Goal: Transaction & Acquisition: Obtain resource

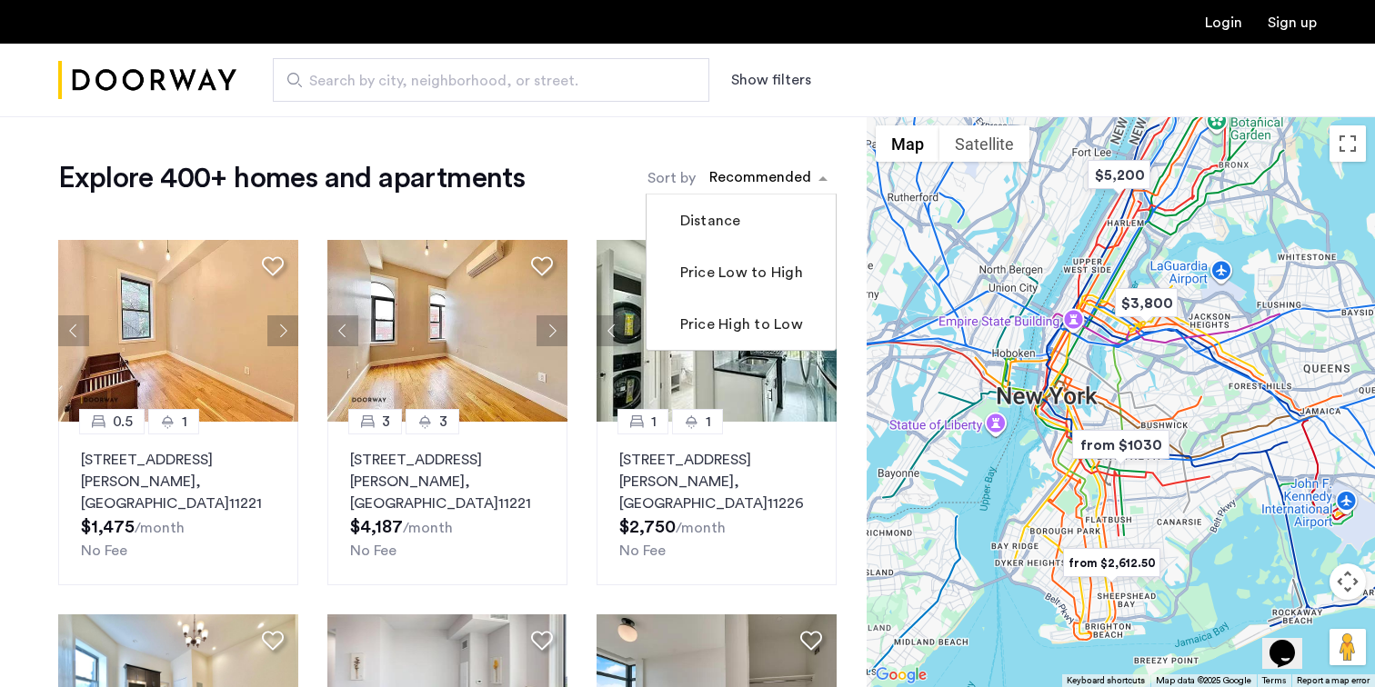
click at [816, 170] on span "sort-apartment" at bounding box center [825, 178] width 23 height 22
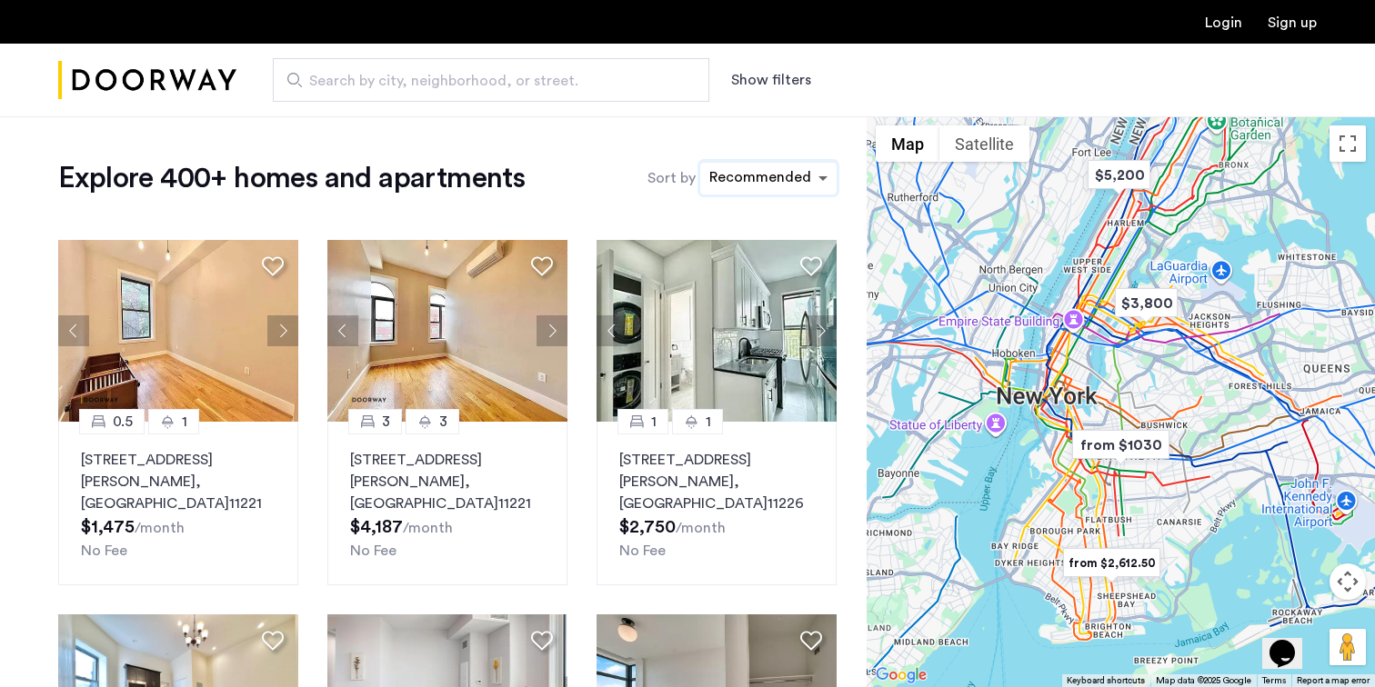
click at [816, 170] on span "sort-apartment" at bounding box center [825, 178] width 23 height 22
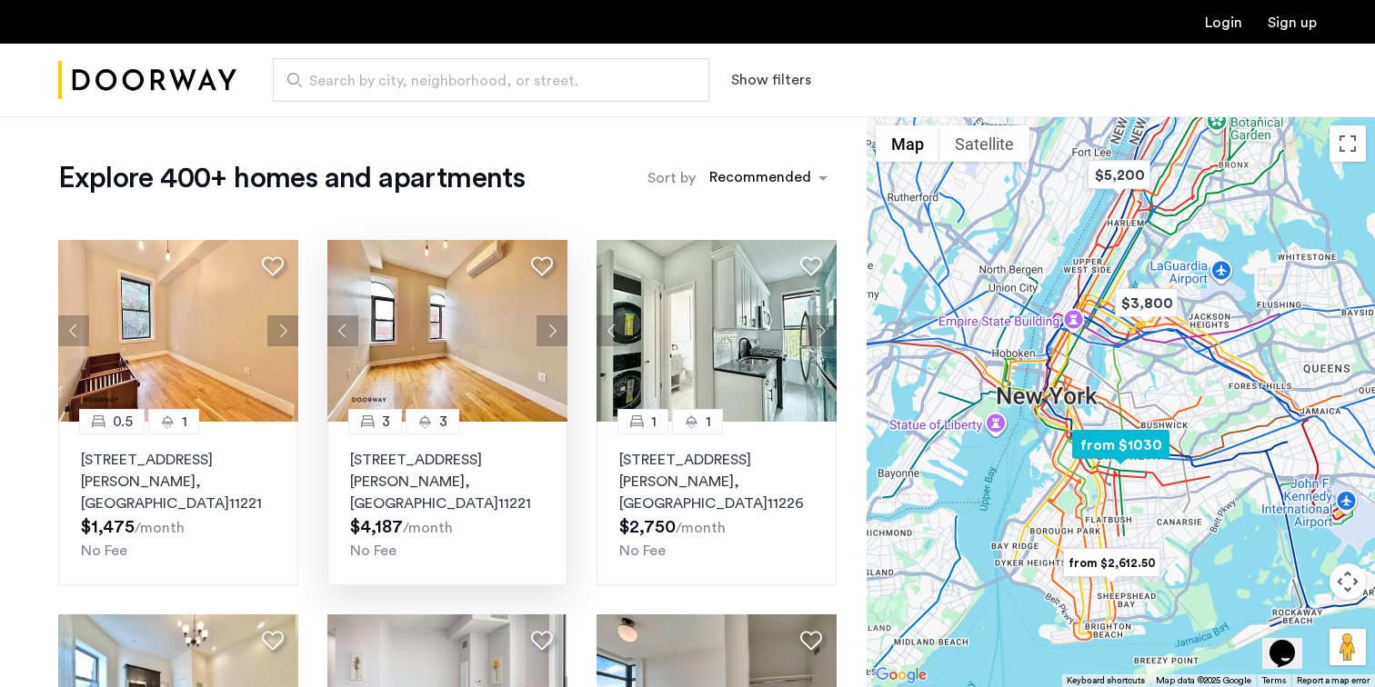
click at [449, 463] on p "[STREET_ADDRESS][PERSON_NAME]" at bounding box center [447, 481] width 195 height 65
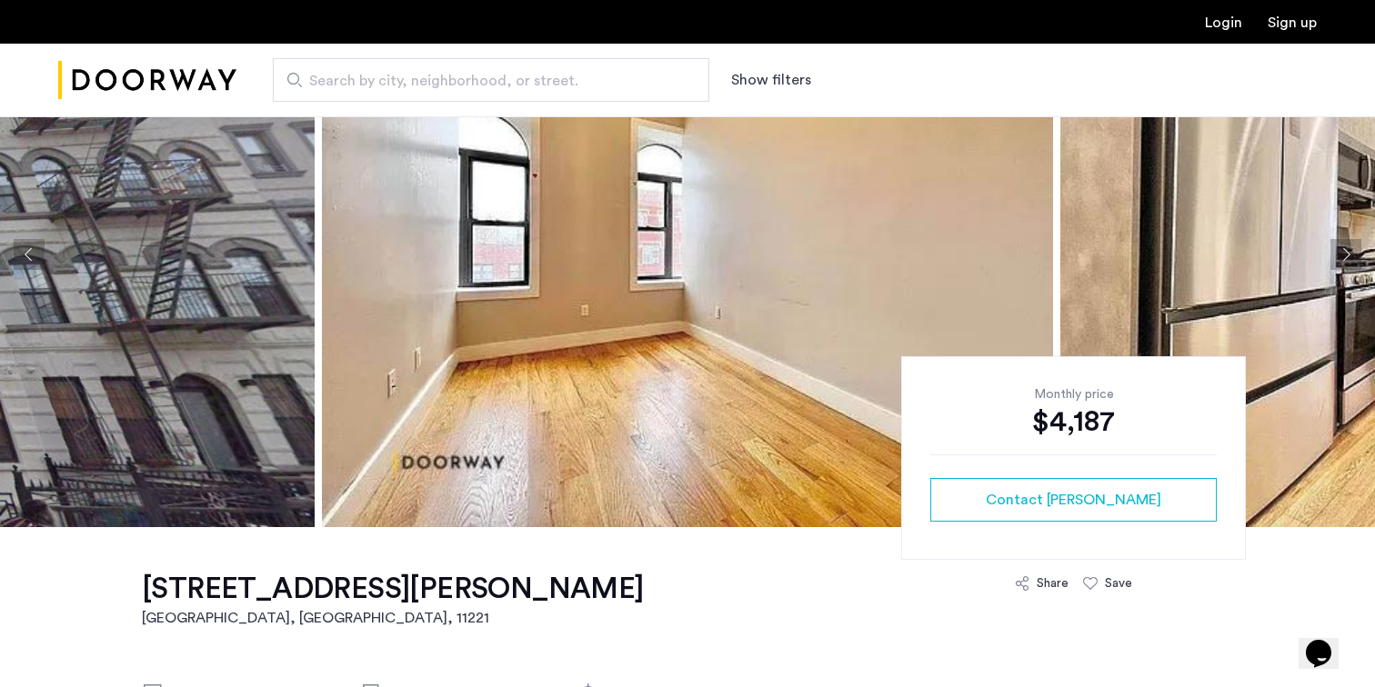
scroll to position [136, 0]
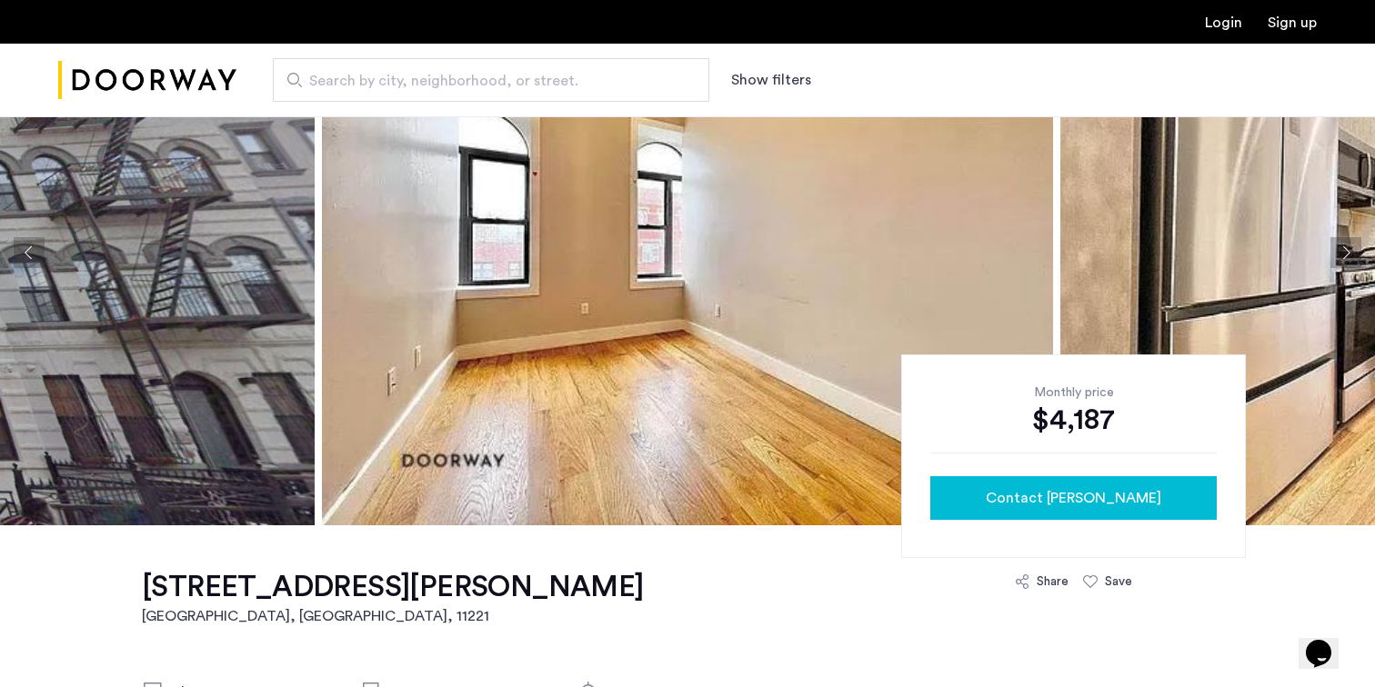
click at [1073, 494] on span "Contact stanley" at bounding box center [1074, 498] width 176 height 22
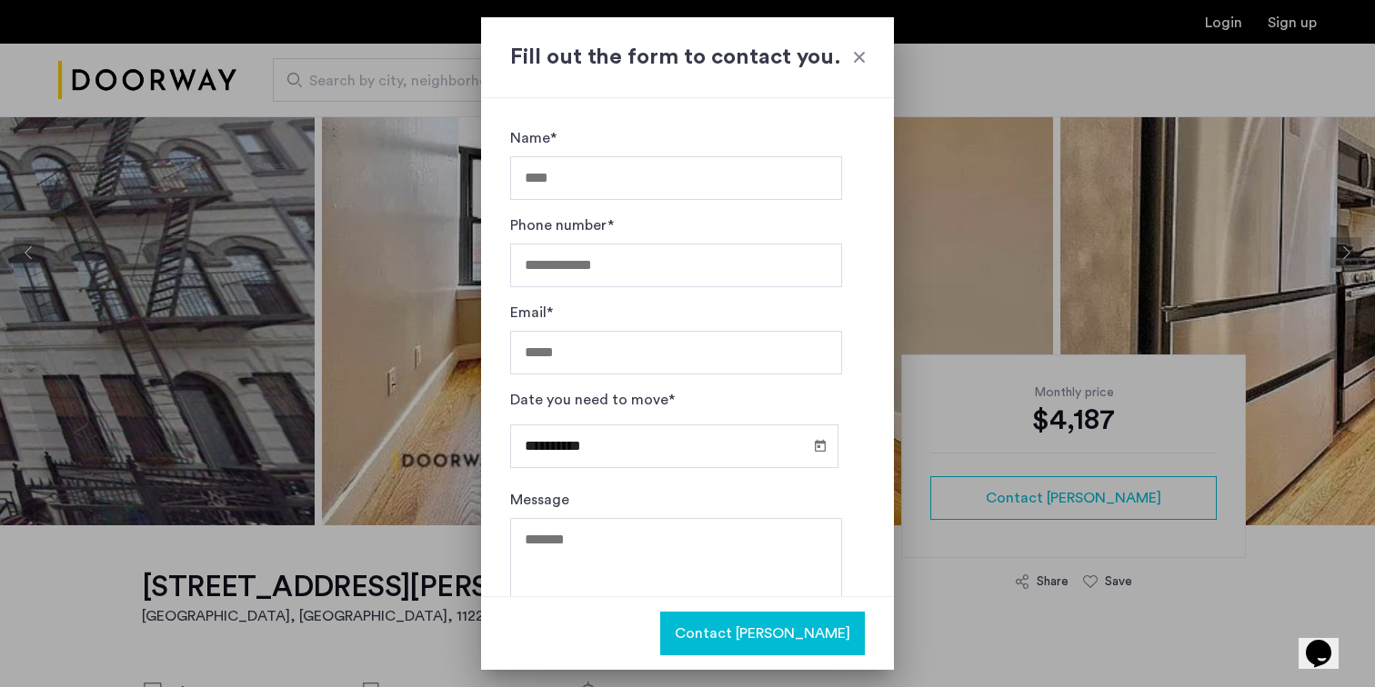
click at [858, 62] on div at bounding box center [859, 57] width 18 height 18
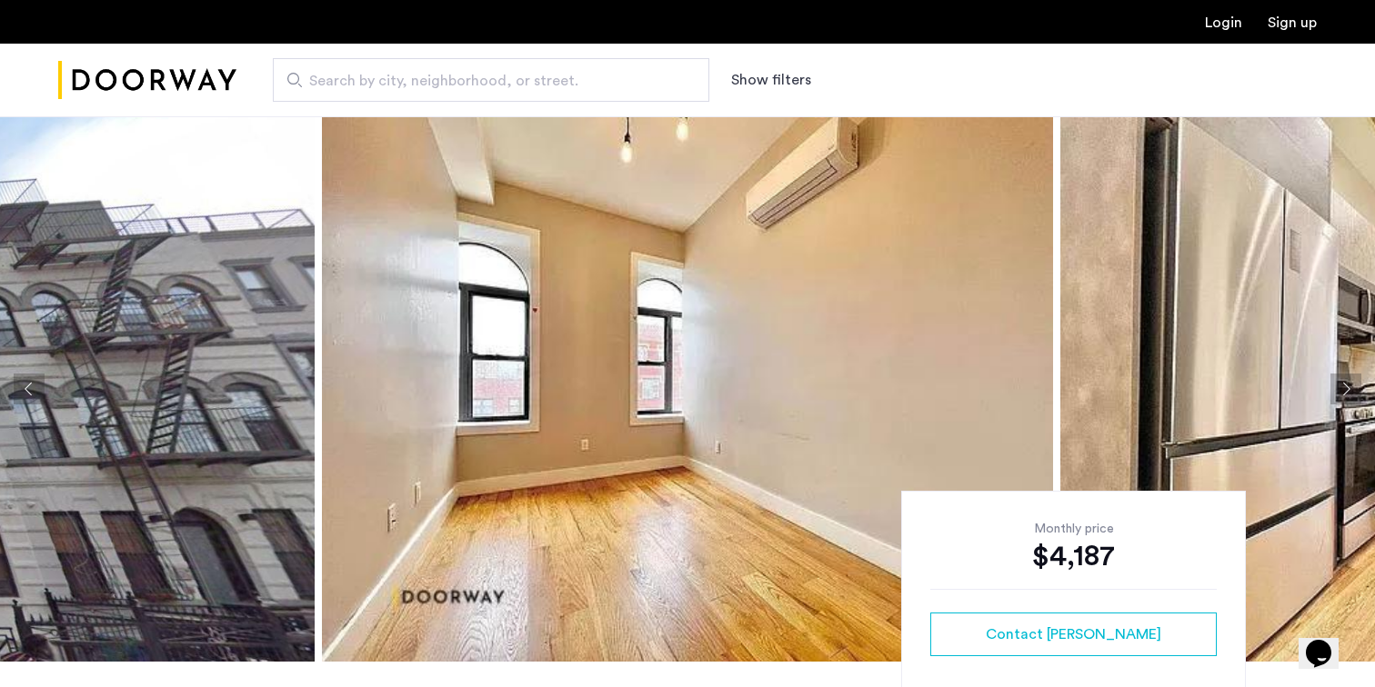
click at [1219, 28] on link "Login" at bounding box center [1223, 22] width 37 height 15
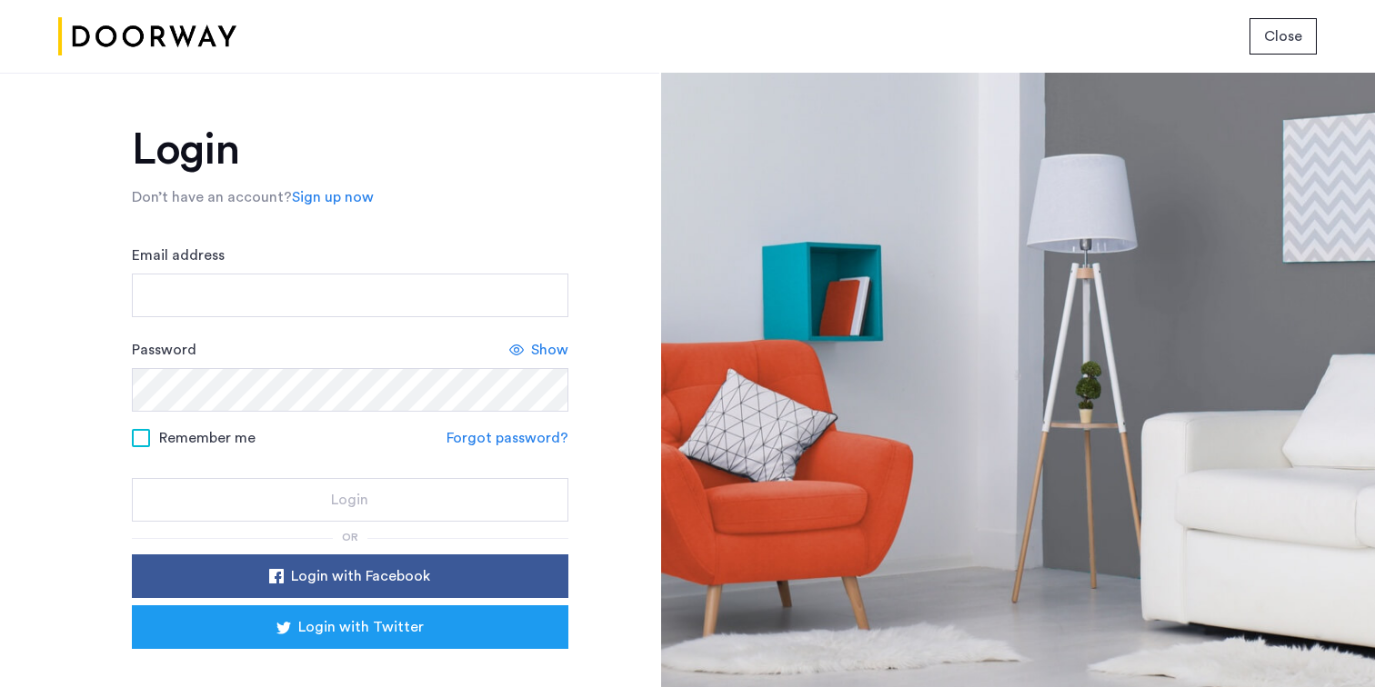
scroll to position [69, 0]
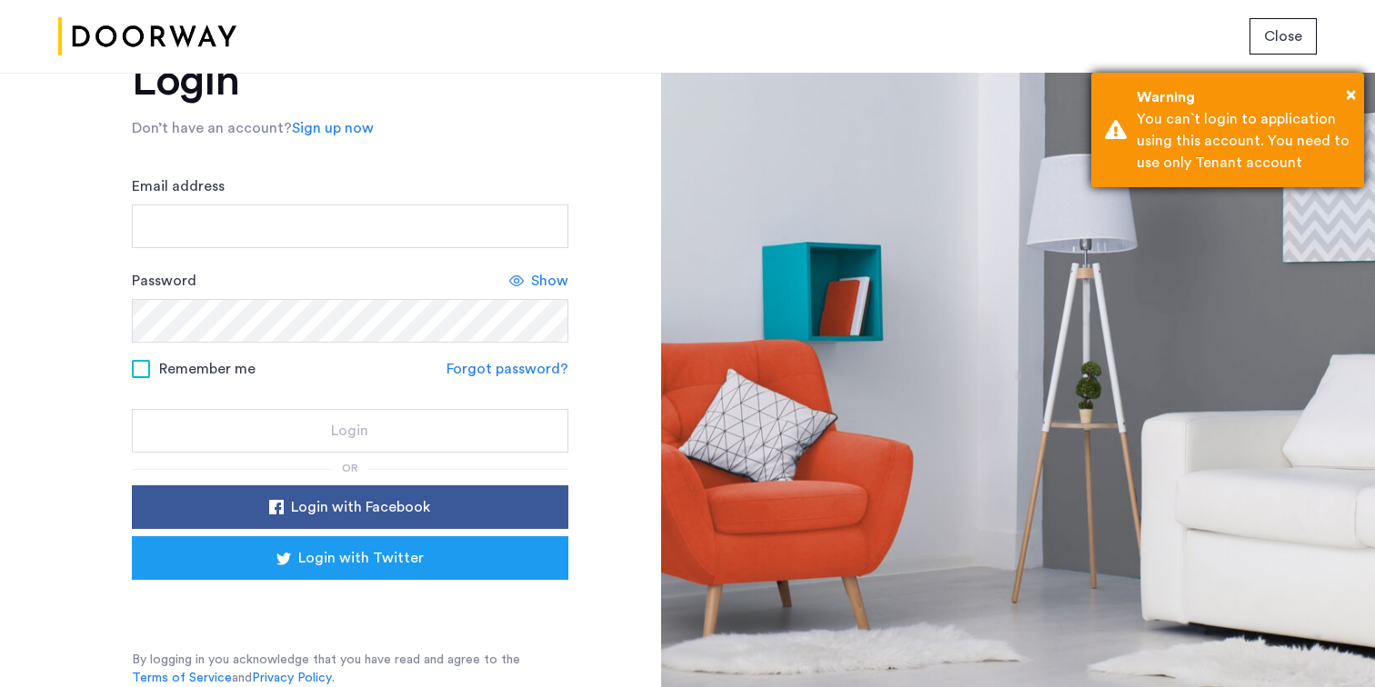
click at [1242, 138] on div "You can`t login to application using this account. You need to use only Tenant …" at bounding box center [1244, 140] width 214 height 65
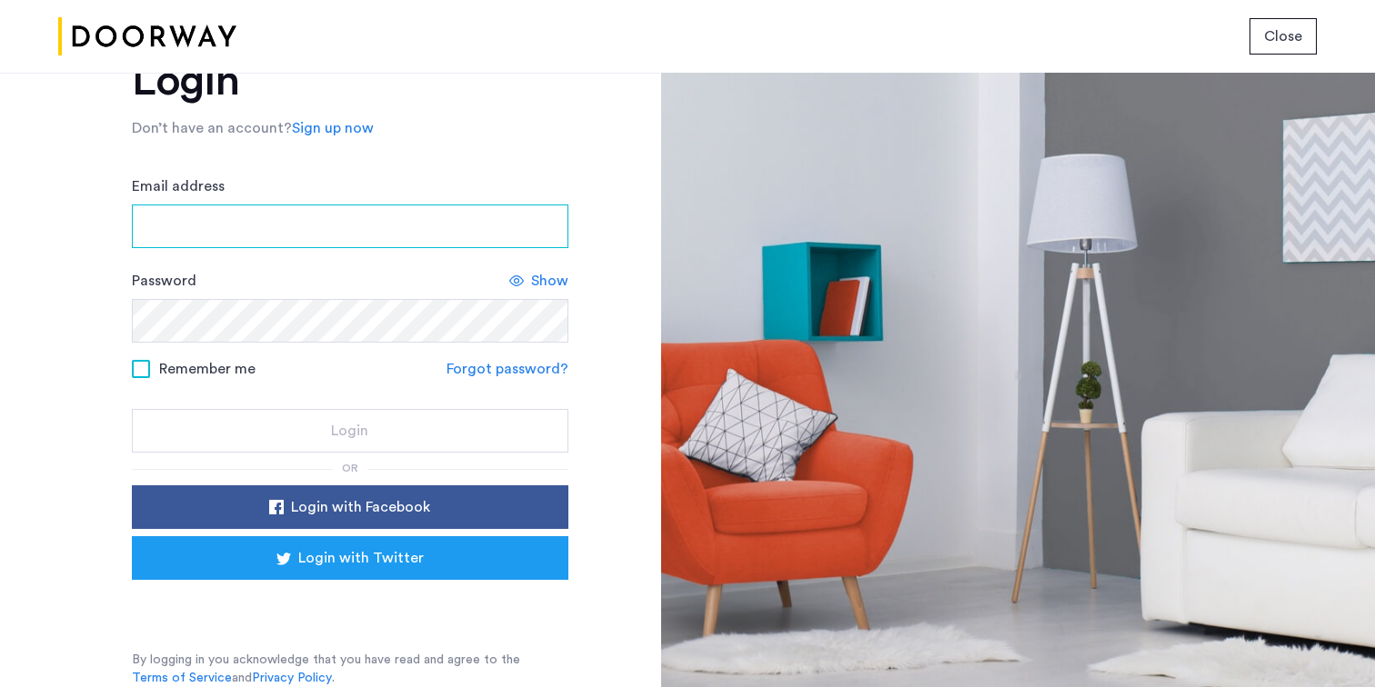
click at [236, 225] on input "Email address" at bounding box center [350, 227] width 436 height 44
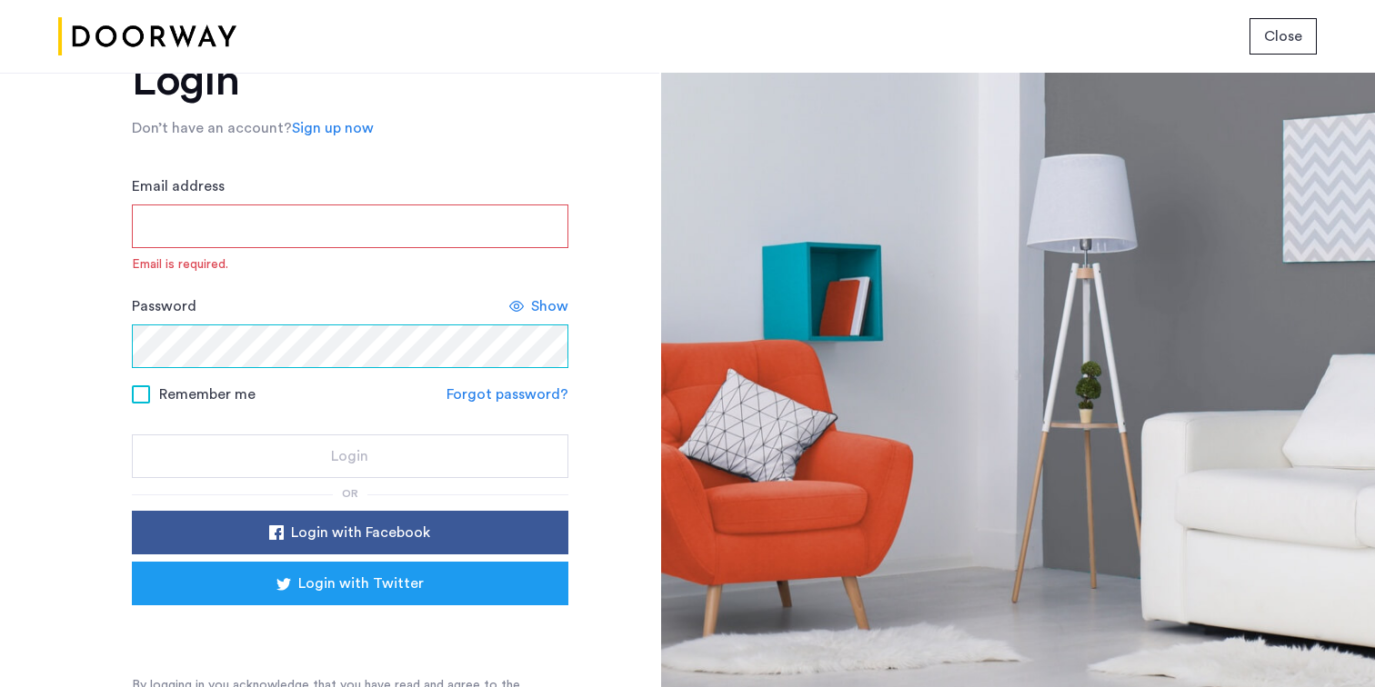
click at [246, 323] on div "Password Show" at bounding box center [350, 332] width 436 height 73
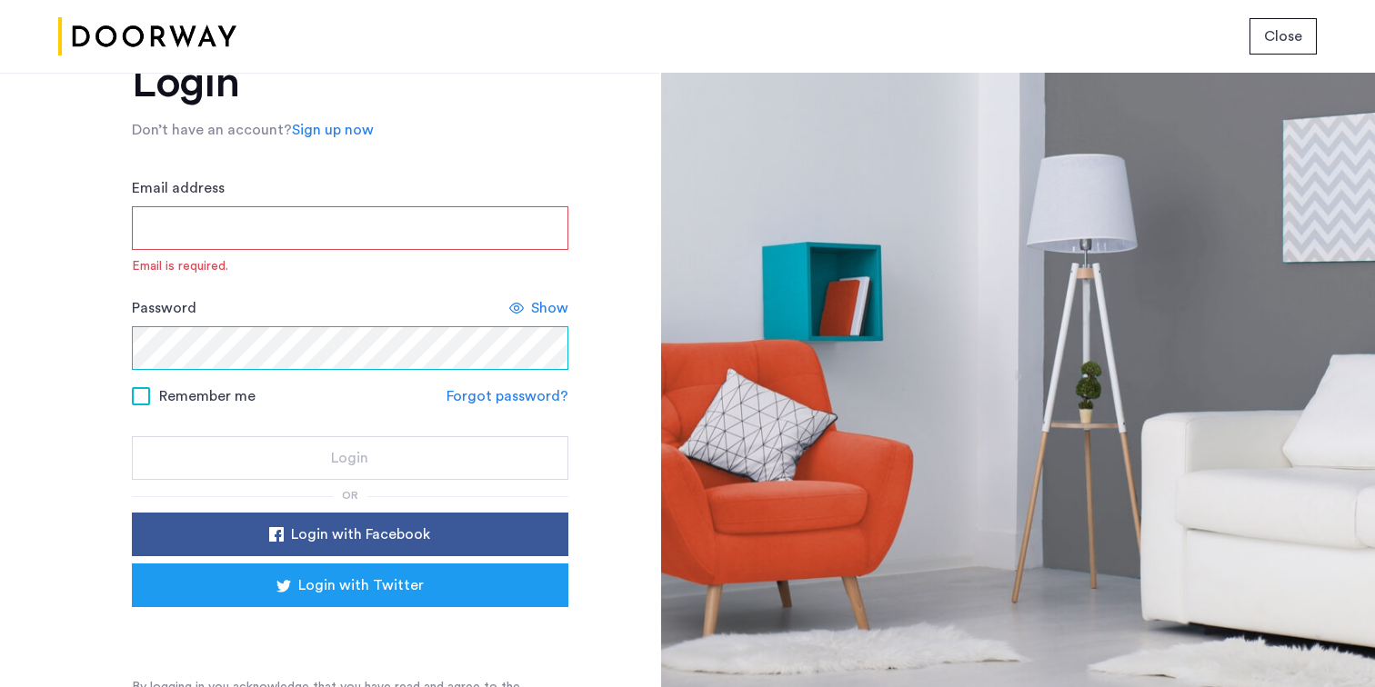
scroll to position [95, 0]
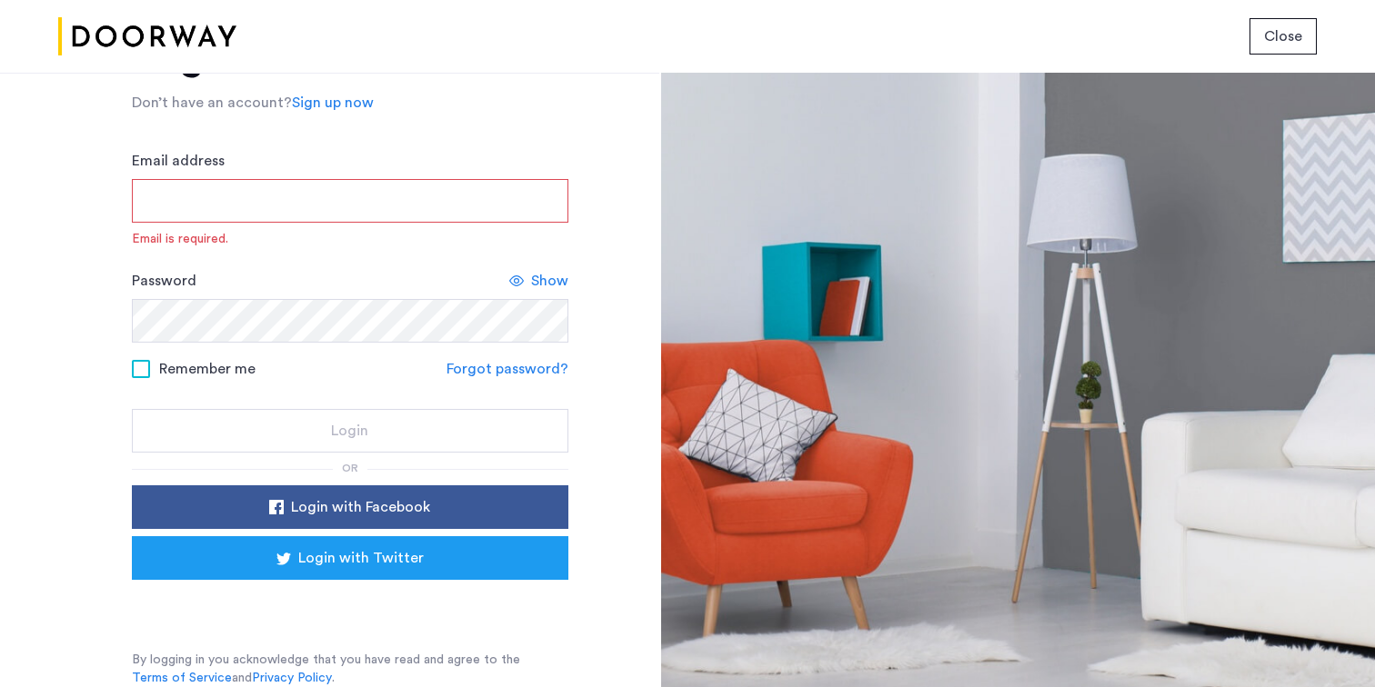
click at [276, 214] on input "Email address" at bounding box center [350, 201] width 436 height 44
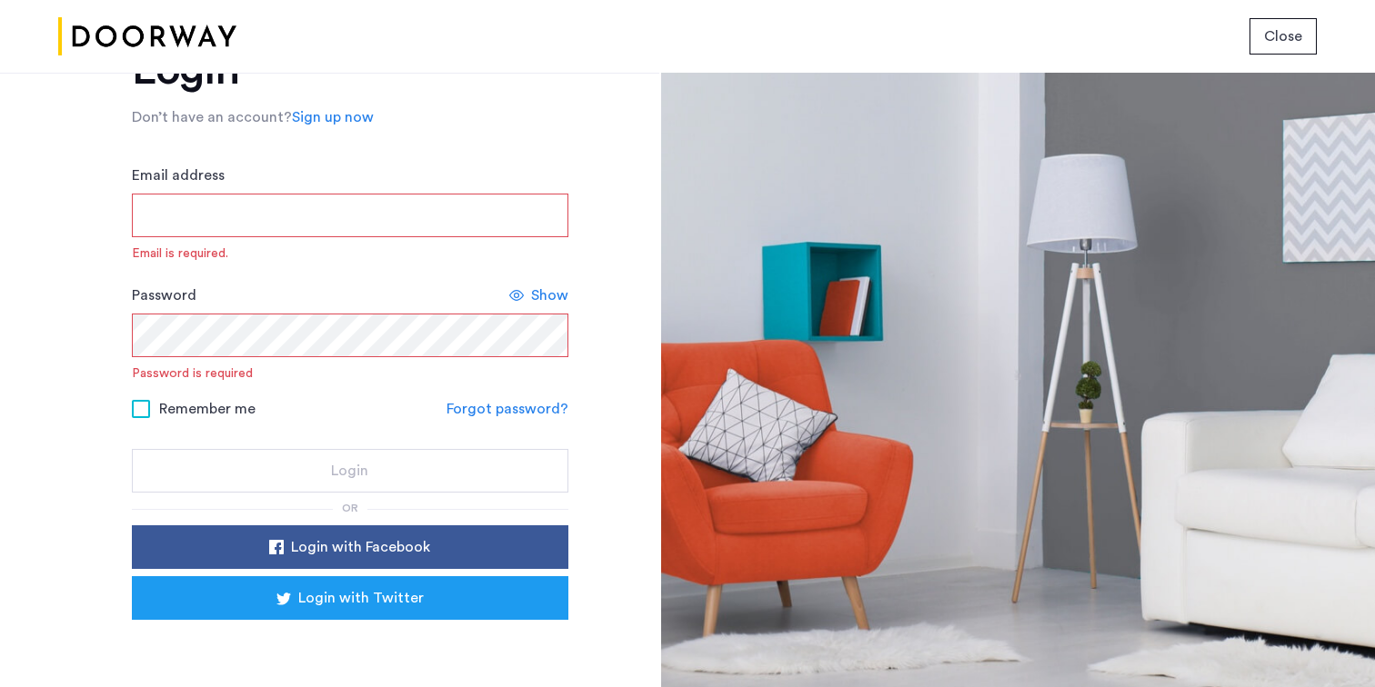
scroll to position [77, 0]
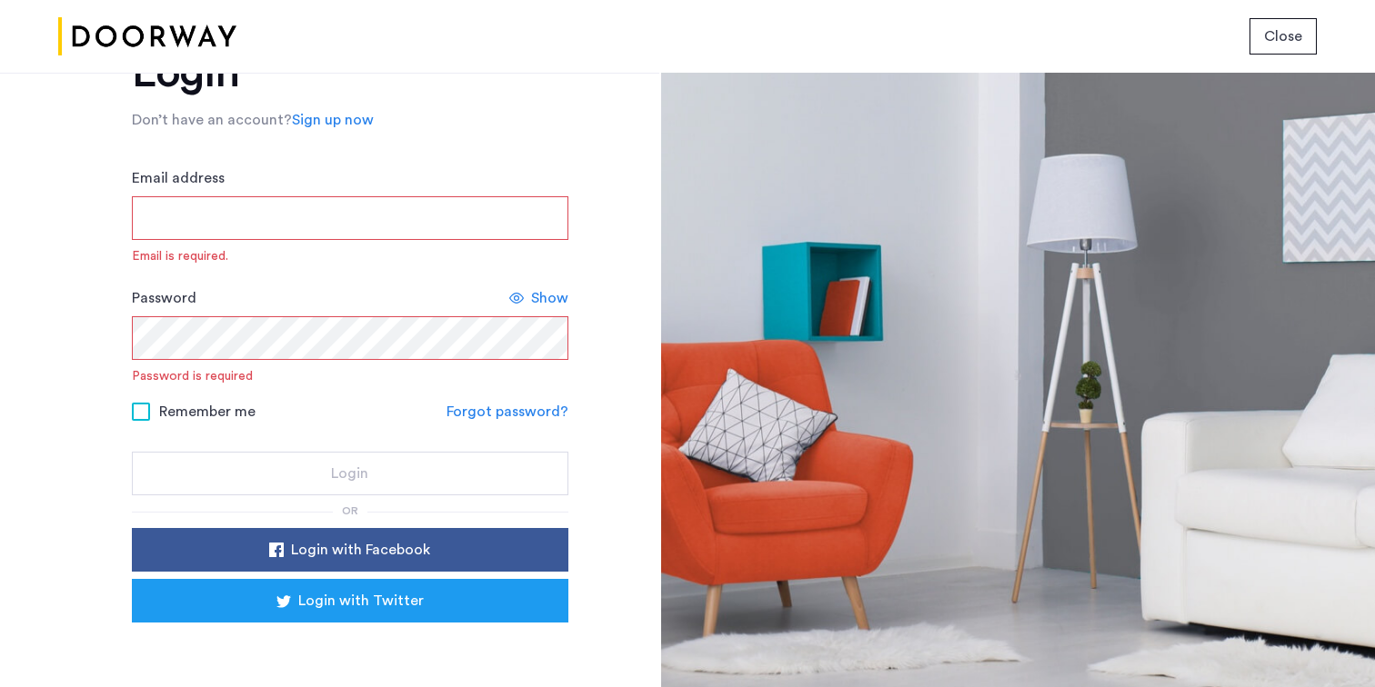
click at [336, 116] on link "Sign up now" at bounding box center [333, 120] width 82 height 22
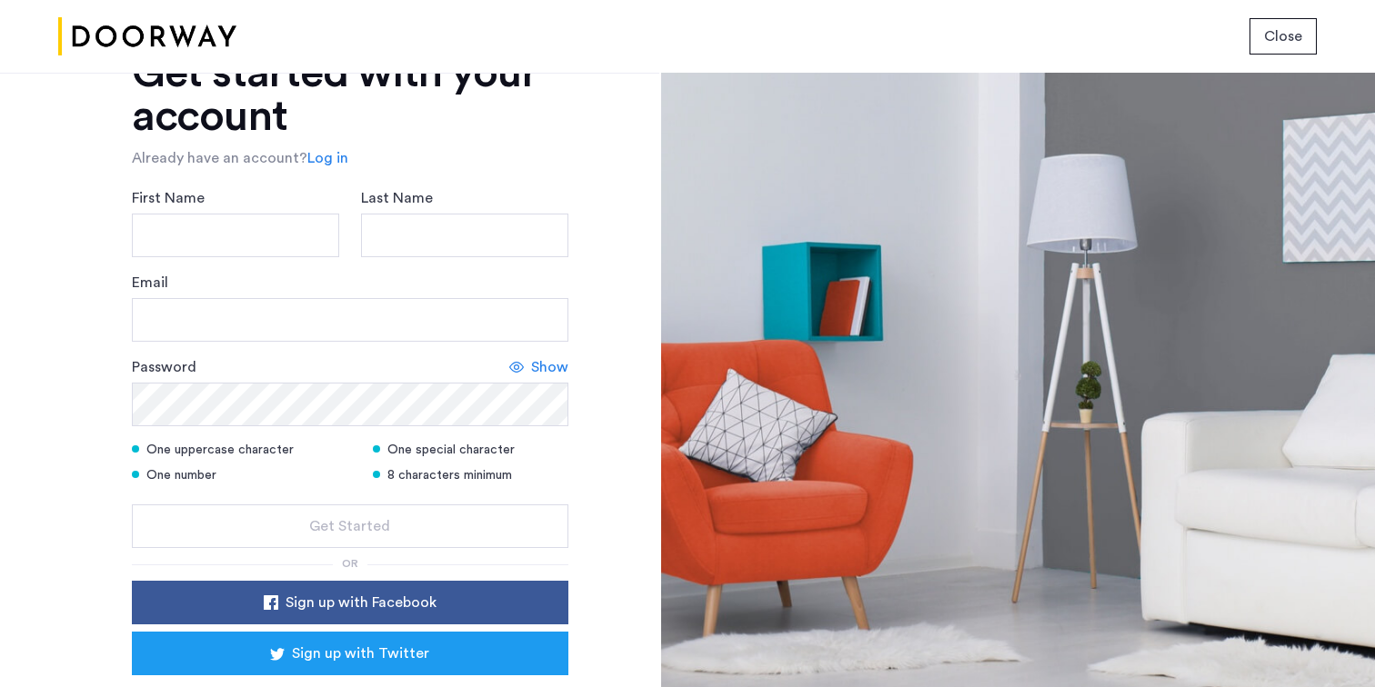
scroll to position [173, 0]
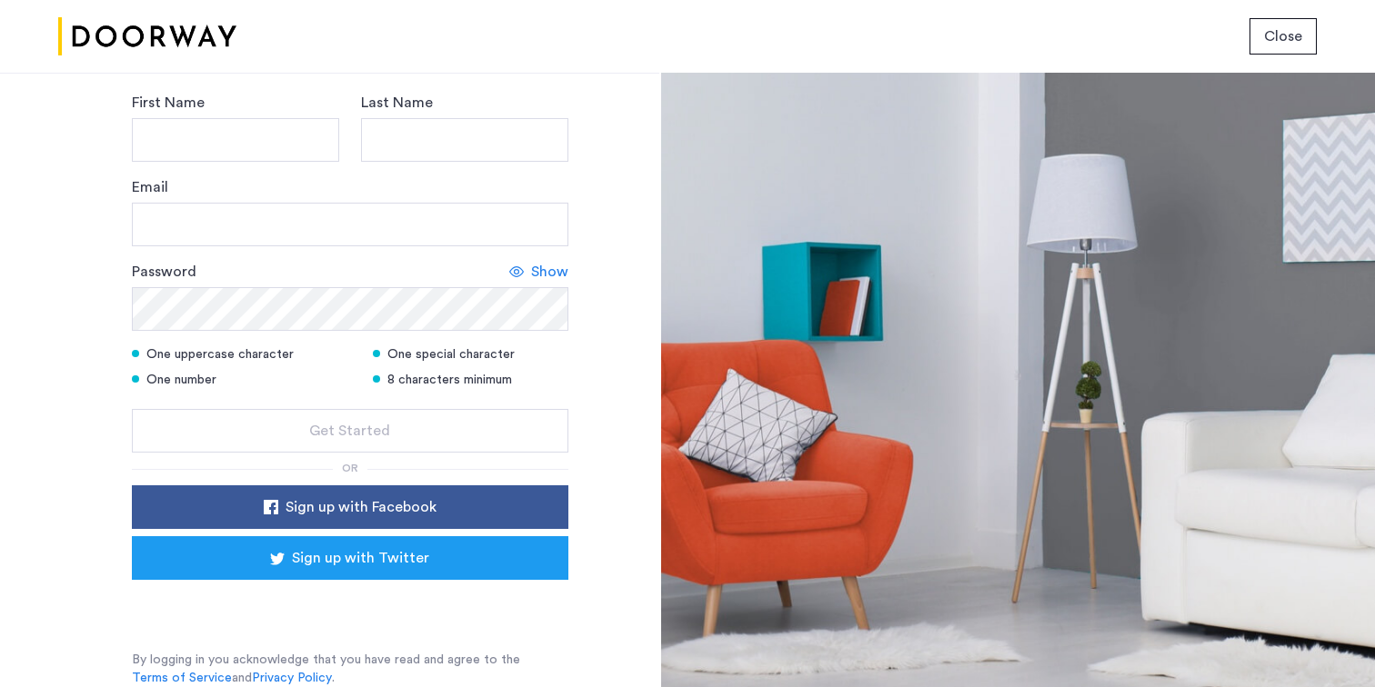
click at [1279, 44] on span "Close" at bounding box center [1283, 36] width 38 height 22
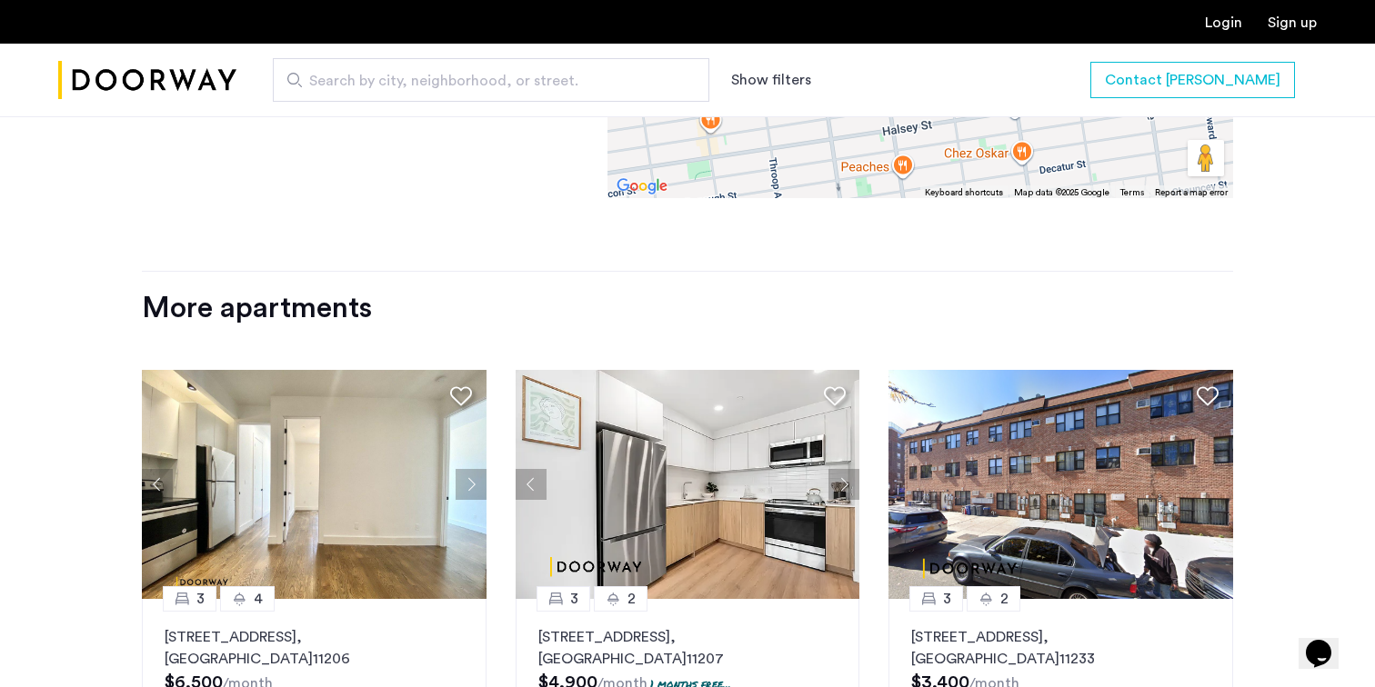
scroll to position [1987, 0]
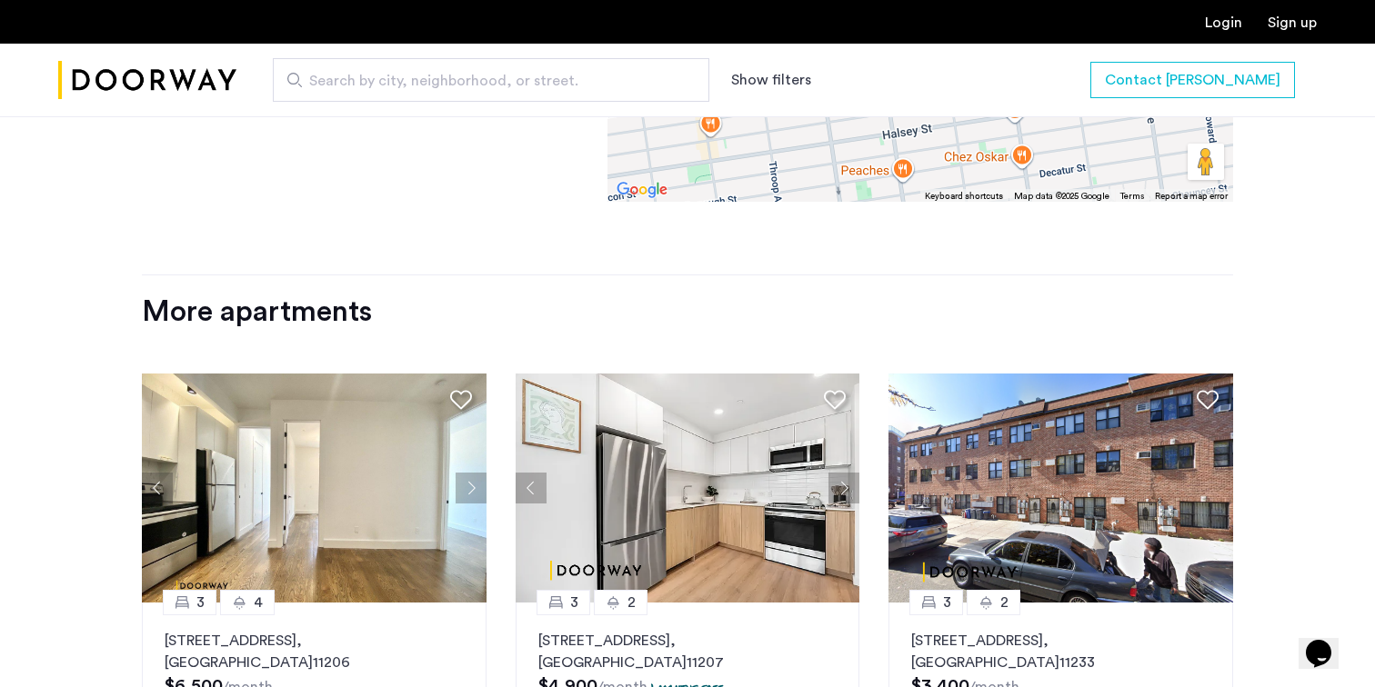
click at [297, 578] on img at bounding box center [314, 488] width 345 height 229
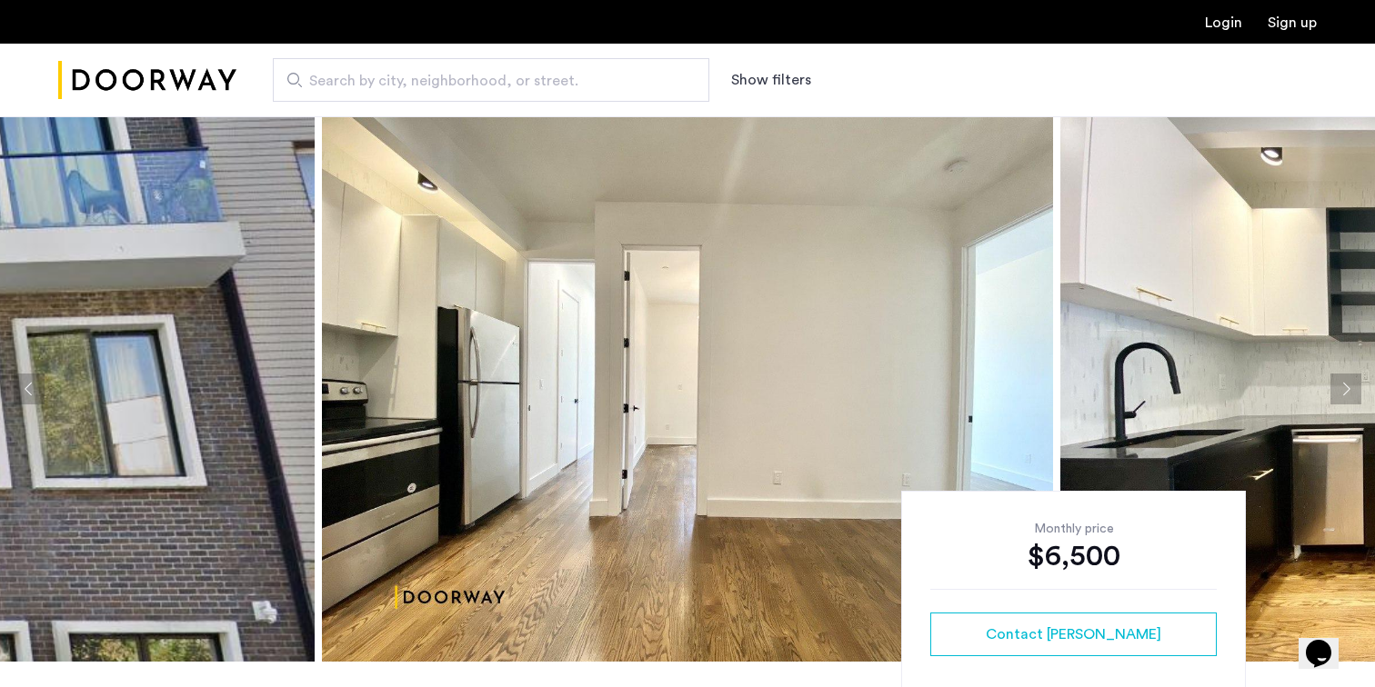
click at [1001, 95] on div "Search by city, neighborhood, or street. Show filters" at bounding box center [776, 80] width 1080 height 44
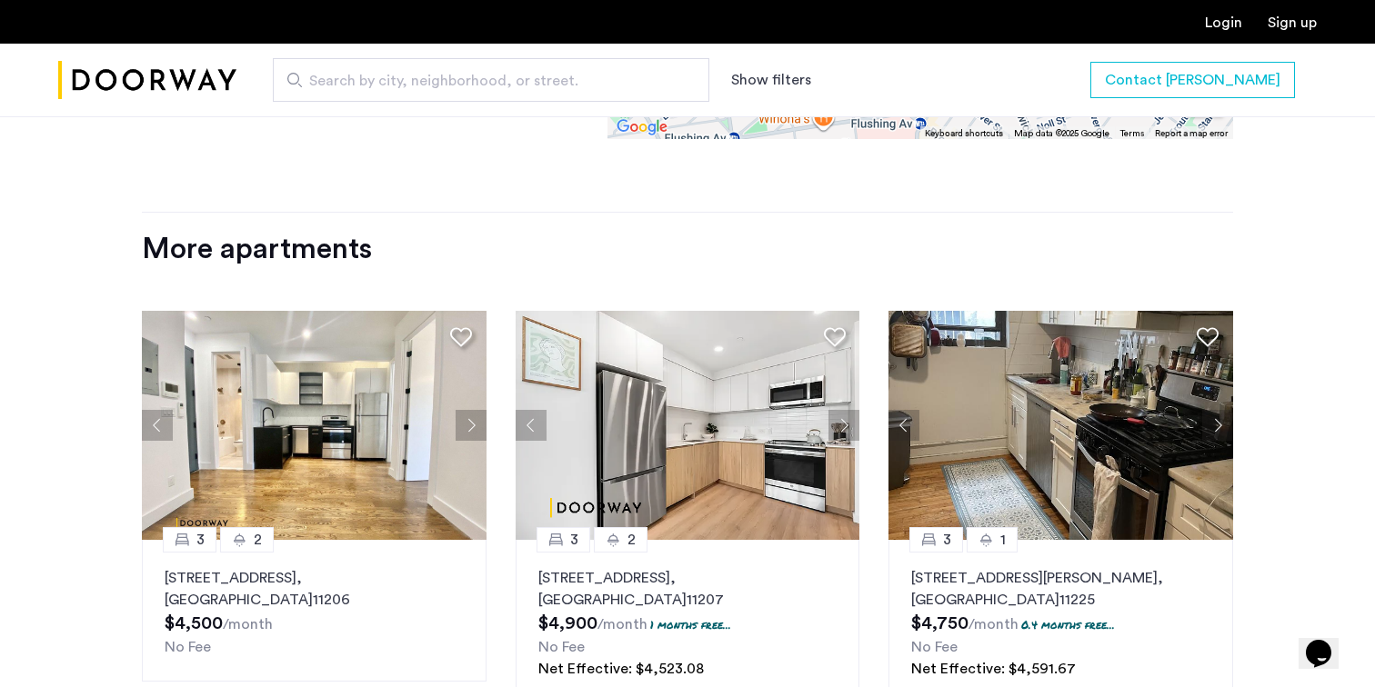
scroll to position [2465, 0]
